Goal: Navigation & Orientation: Go to known website

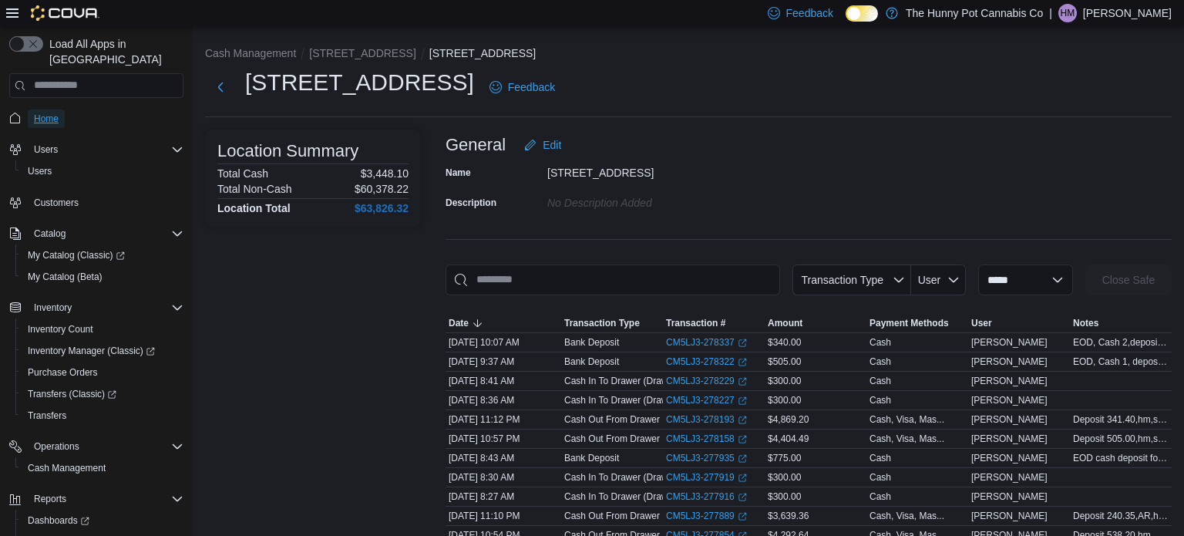
click at [60, 109] on link "Home" at bounding box center [46, 118] width 37 height 19
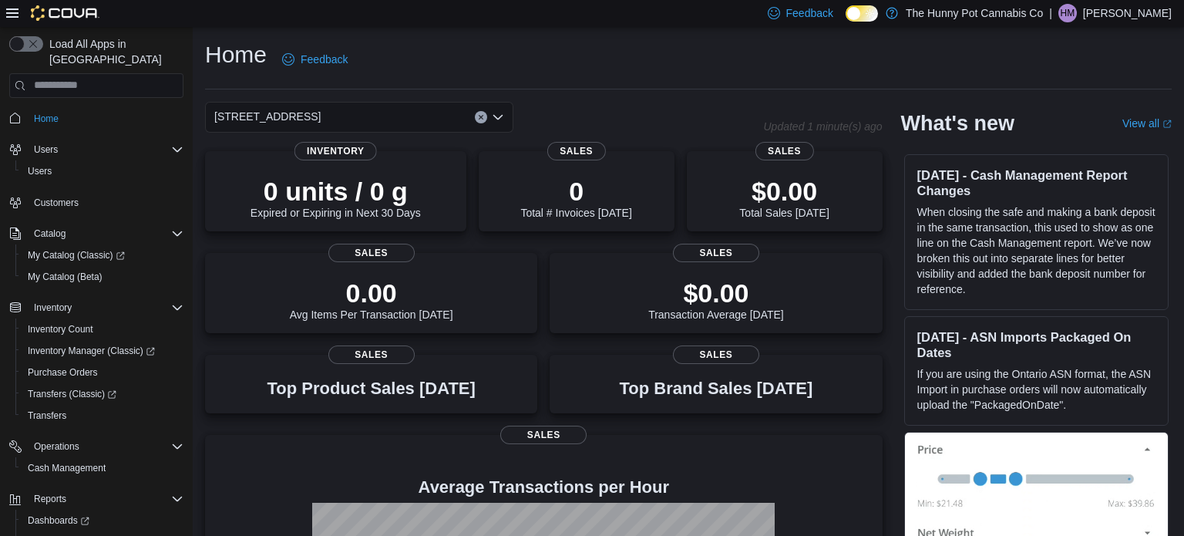
click at [66, 109] on span "Home" at bounding box center [106, 118] width 156 height 19
click at [59, 109] on link "Home" at bounding box center [46, 118] width 37 height 19
click at [52, 113] on span "Home" at bounding box center [46, 119] width 25 height 12
click at [1130, 12] on p "[PERSON_NAME]" at bounding box center [1127, 13] width 89 height 19
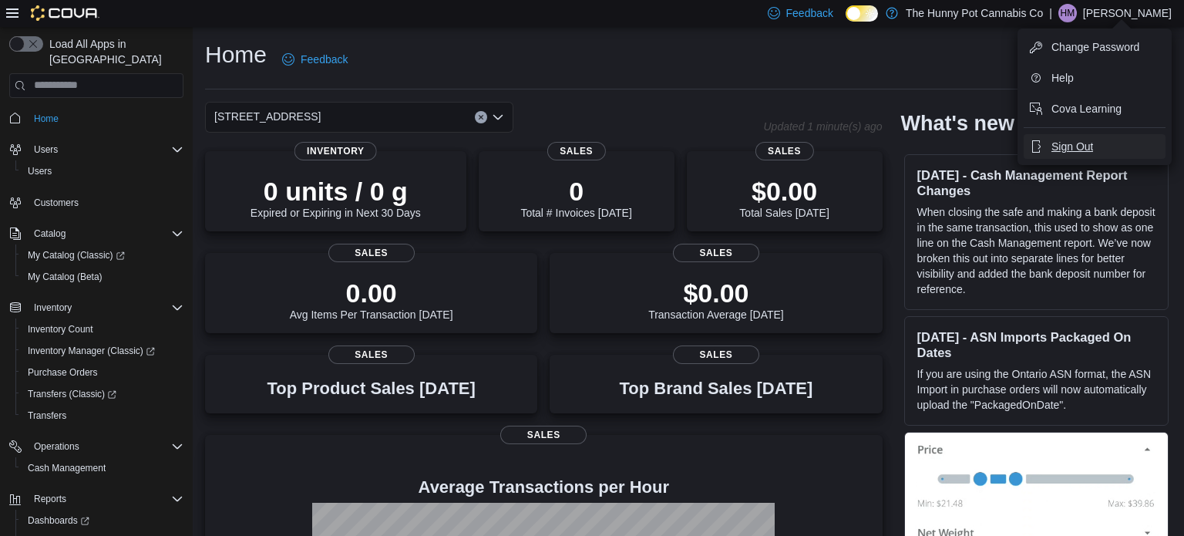
click at [1073, 150] on span "Sign Out" at bounding box center [1073, 146] width 42 height 15
